Goal: Navigation & Orientation: Find specific page/section

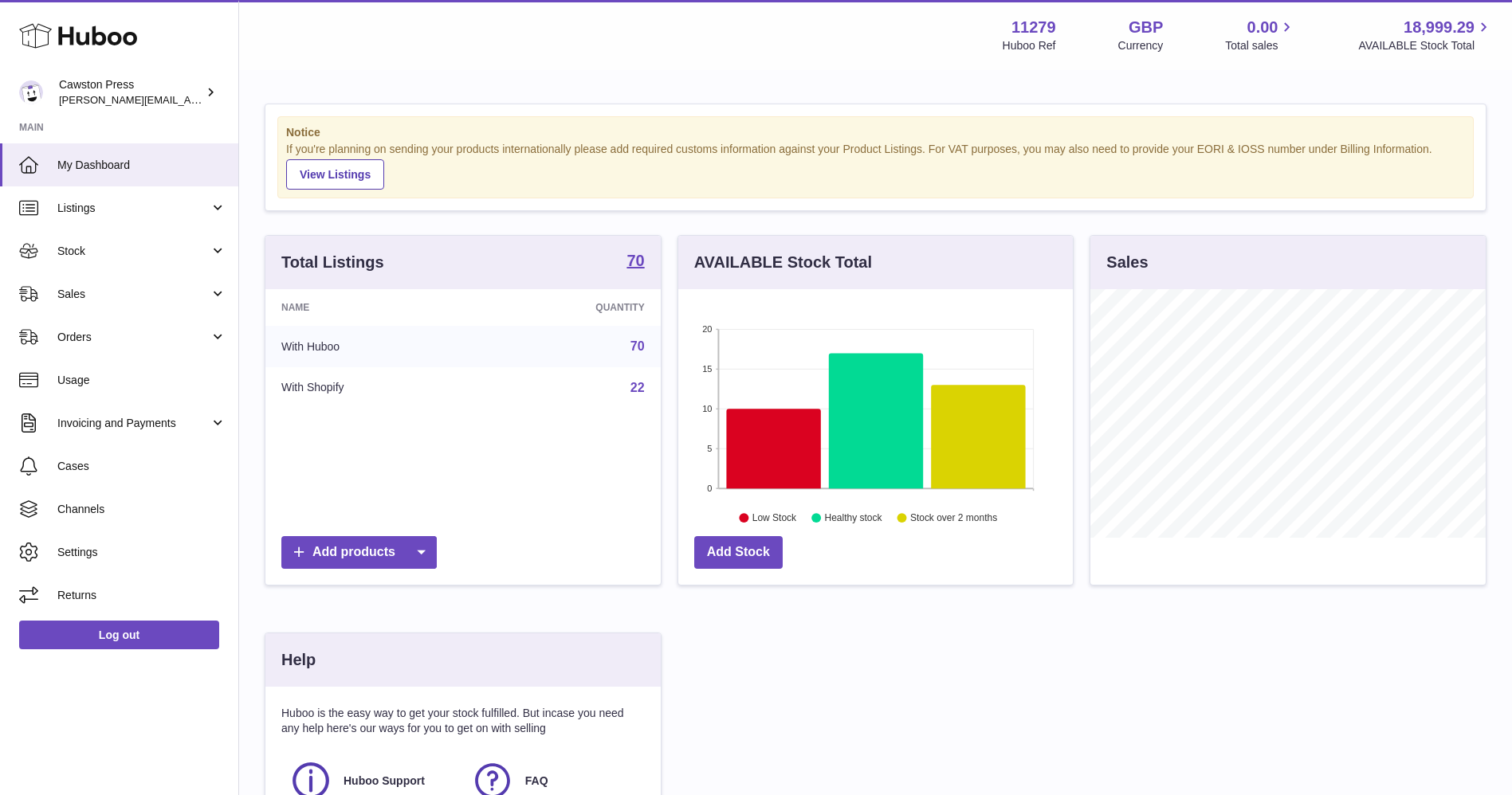
scroll to position [248, 394]
drag, startPoint x: 1069, startPoint y: 21, endPoint x: 991, endPoint y: 15, distance: 78.2
click at [991, 15] on div "Menu Huboo 11279 Huboo Ref GBP Currency 0.00 Total sales 18,999.29 AVAILABLE St…" at bounding box center [875, 35] width 1273 height 70
copy strong "11279"
click at [828, 66] on div "Menu Huboo 11279 Huboo Ref GBP Currency 0.00 Total sales 18,999.29 AVAILABLE St…" at bounding box center [875, 35] width 1273 height 70
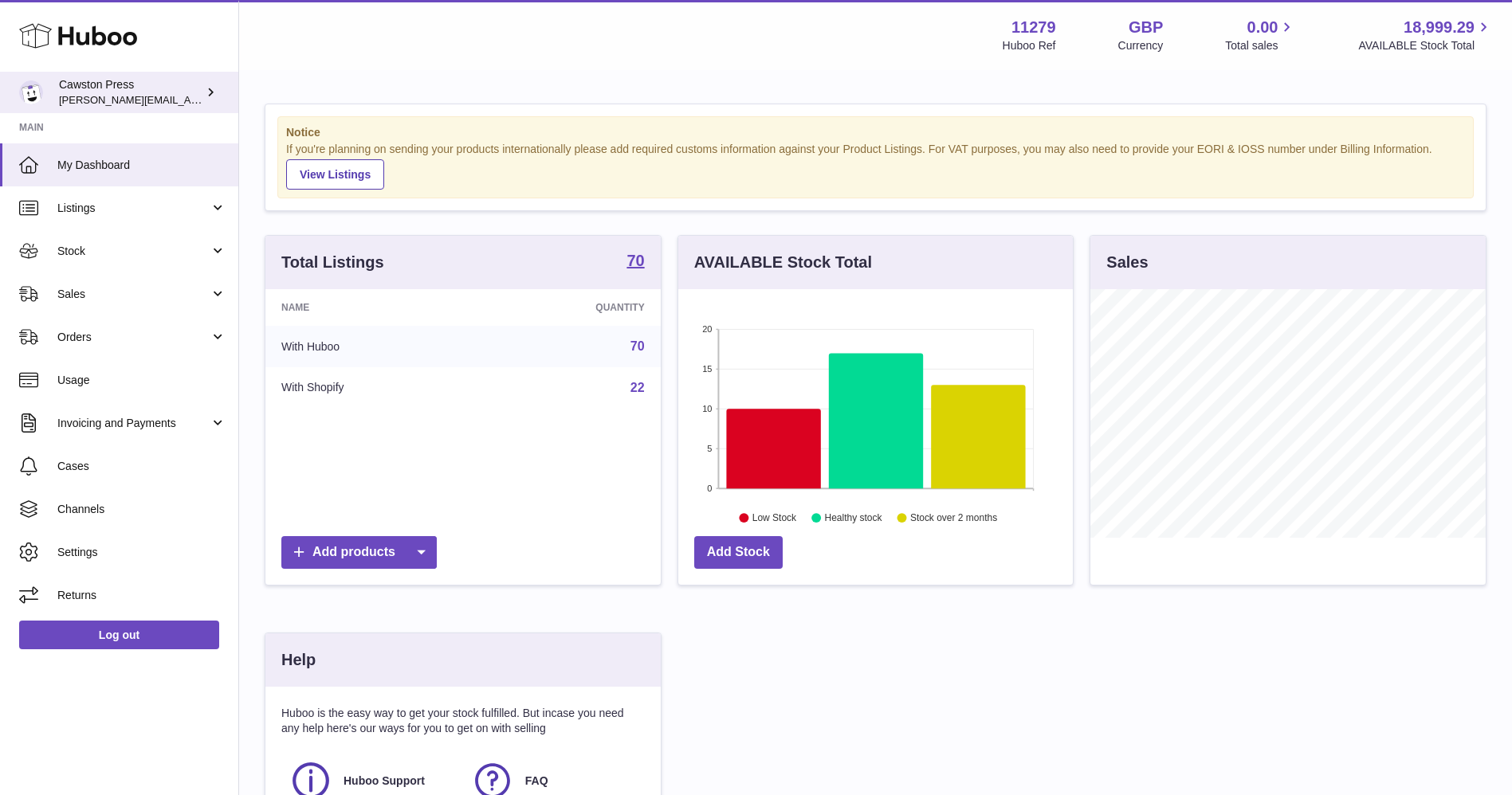
click at [198, 96] on span "[PERSON_NAME][EMAIL_ADDRESS][PERSON_NAME][DOMAIN_NAME]" at bounding box center [232, 99] width 346 height 13
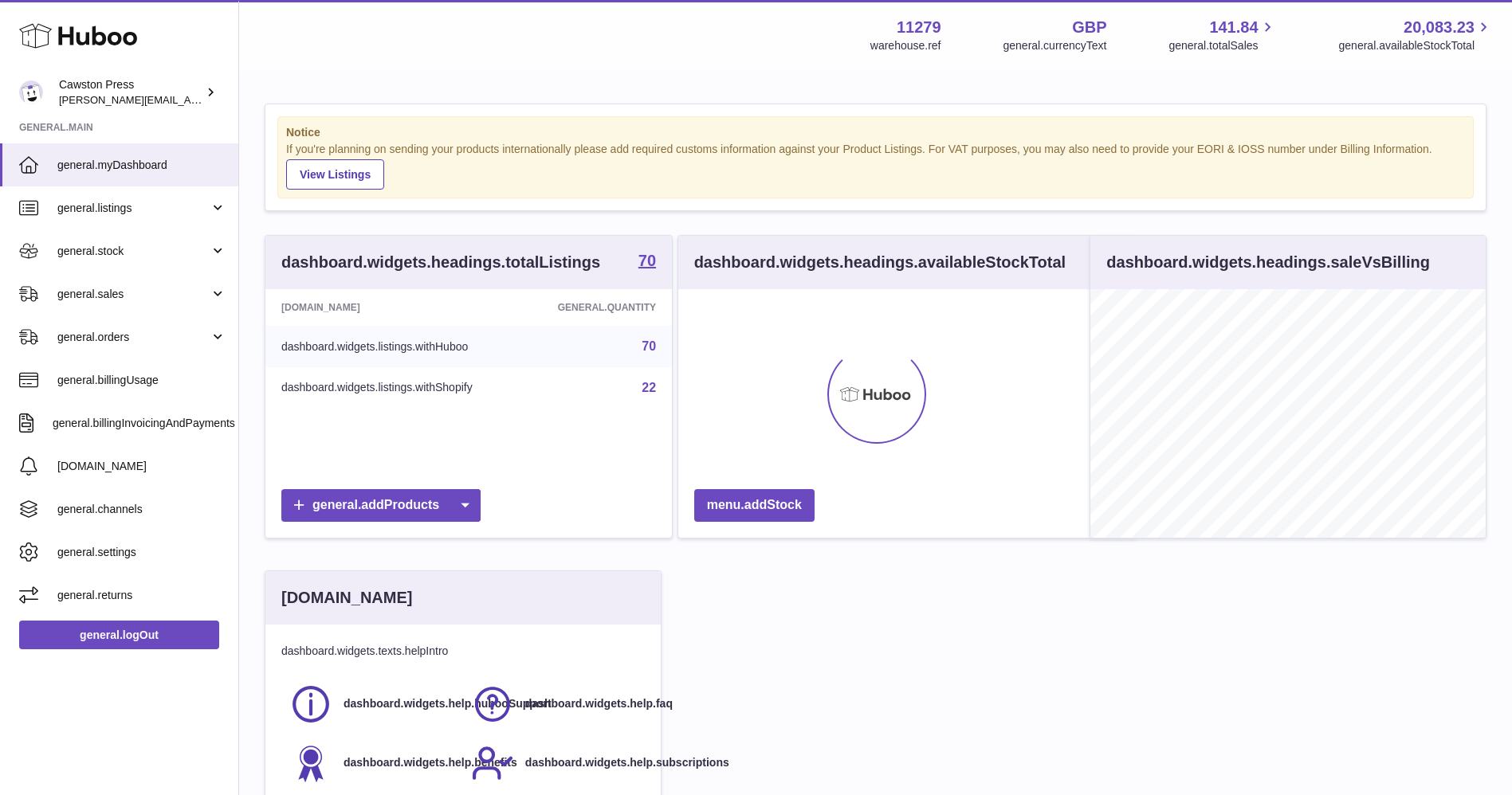
scroll to position [248, 394]
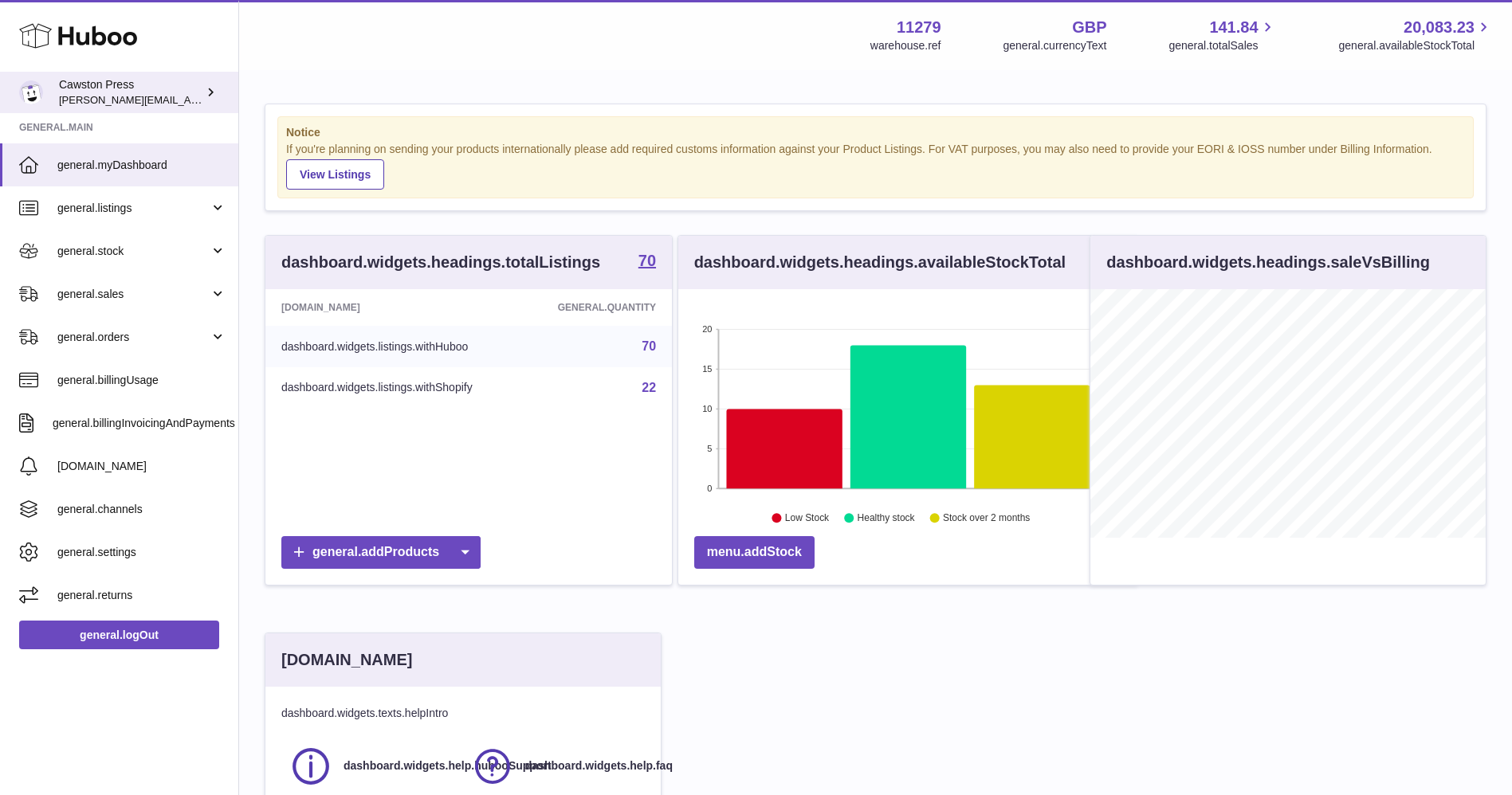
click at [123, 101] on span "[PERSON_NAME][EMAIL_ADDRESS][PERSON_NAME][DOMAIN_NAME]" at bounding box center [232, 99] width 346 height 13
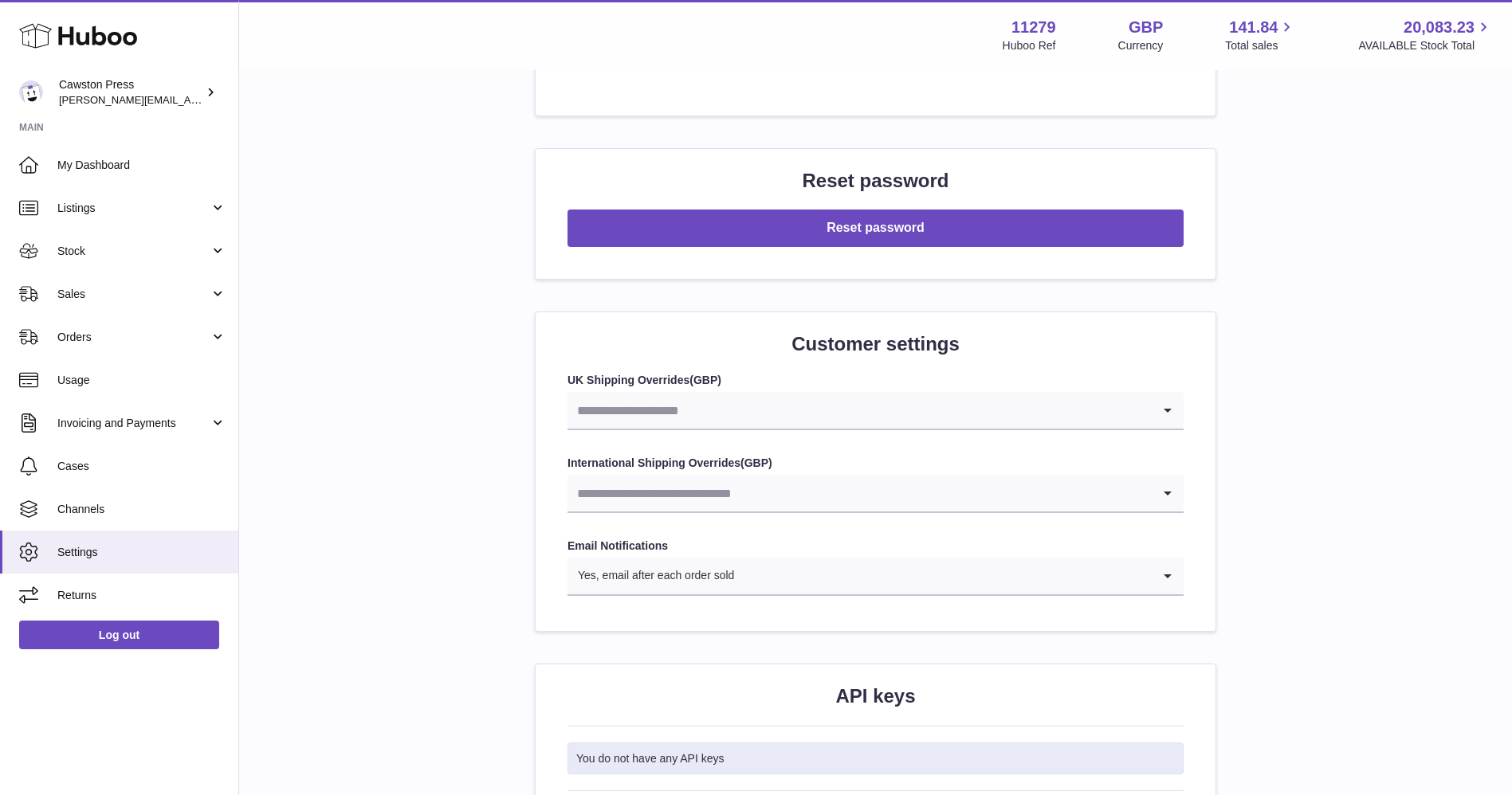
scroll to position [1554, 0]
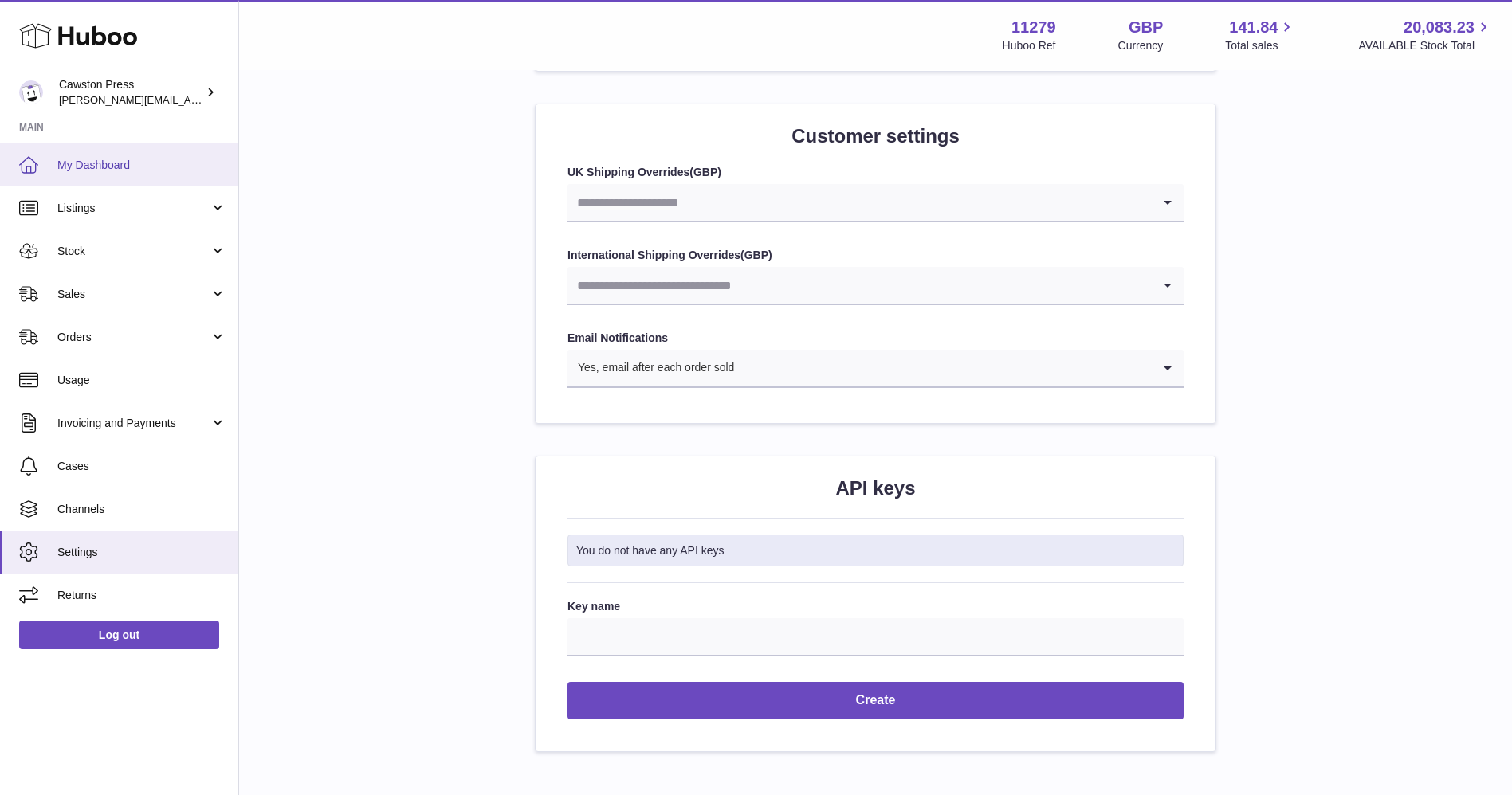
click at [111, 169] on span "My Dashboard" at bounding box center [141, 165] width 169 height 15
